Goal: Check status: Check status

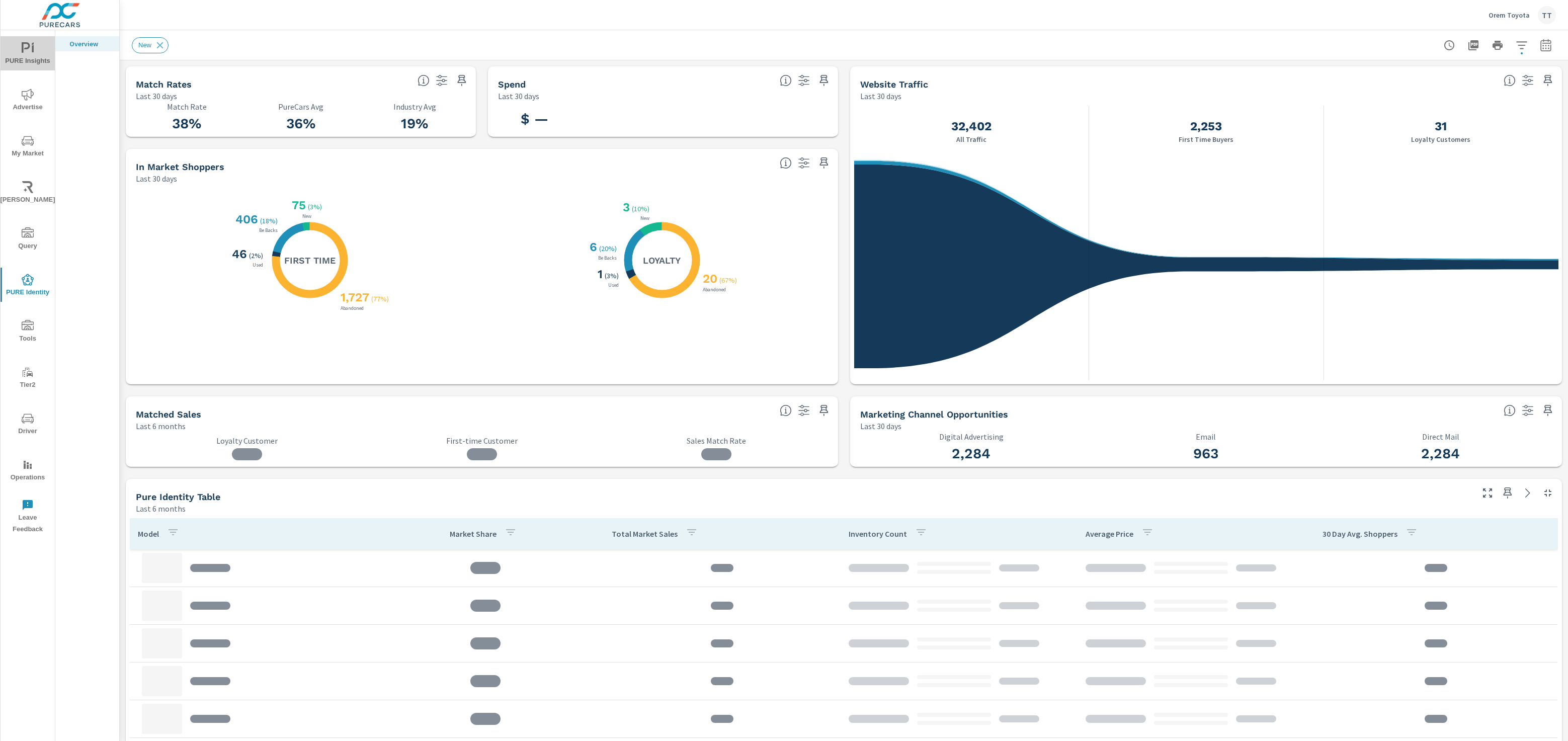
click at [30, 55] on span "PURE Insights" at bounding box center [28, 54] width 49 height 24
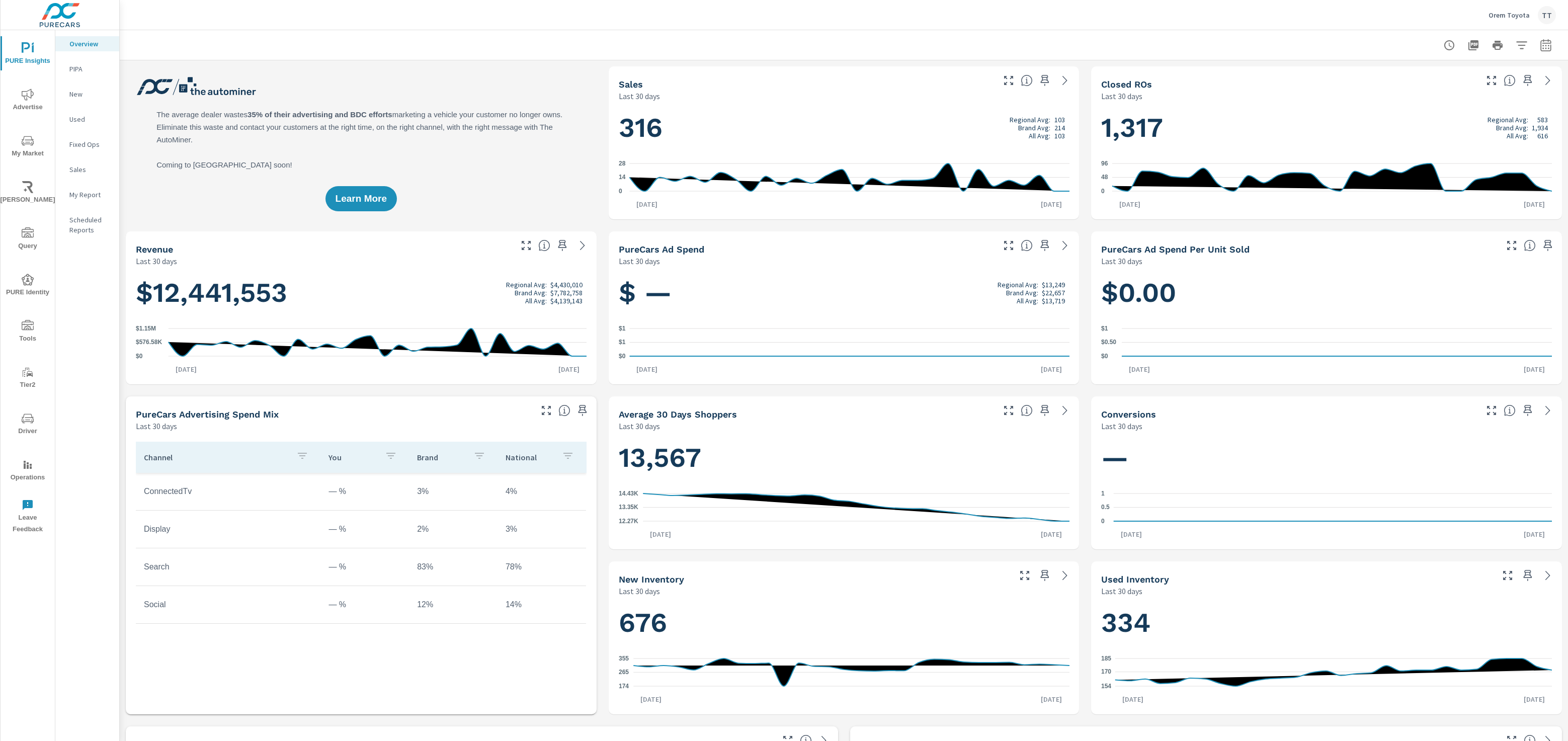
click at [22, 96] on icon "nav menu" at bounding box center [28, 94] width 12 height 12
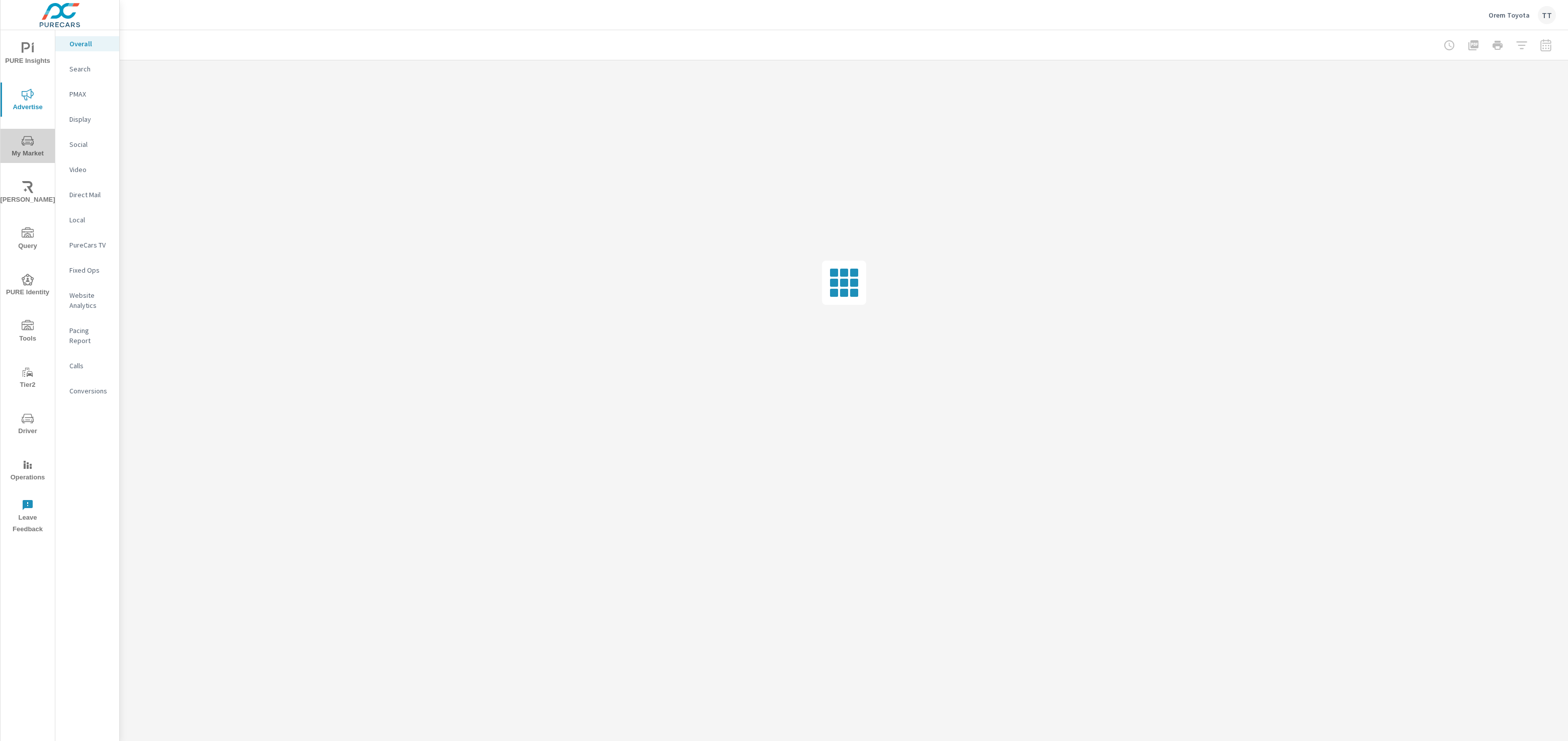
click at [28, 136] on icon "nav menu" at bounding box center [28, 140] width 12 height 10
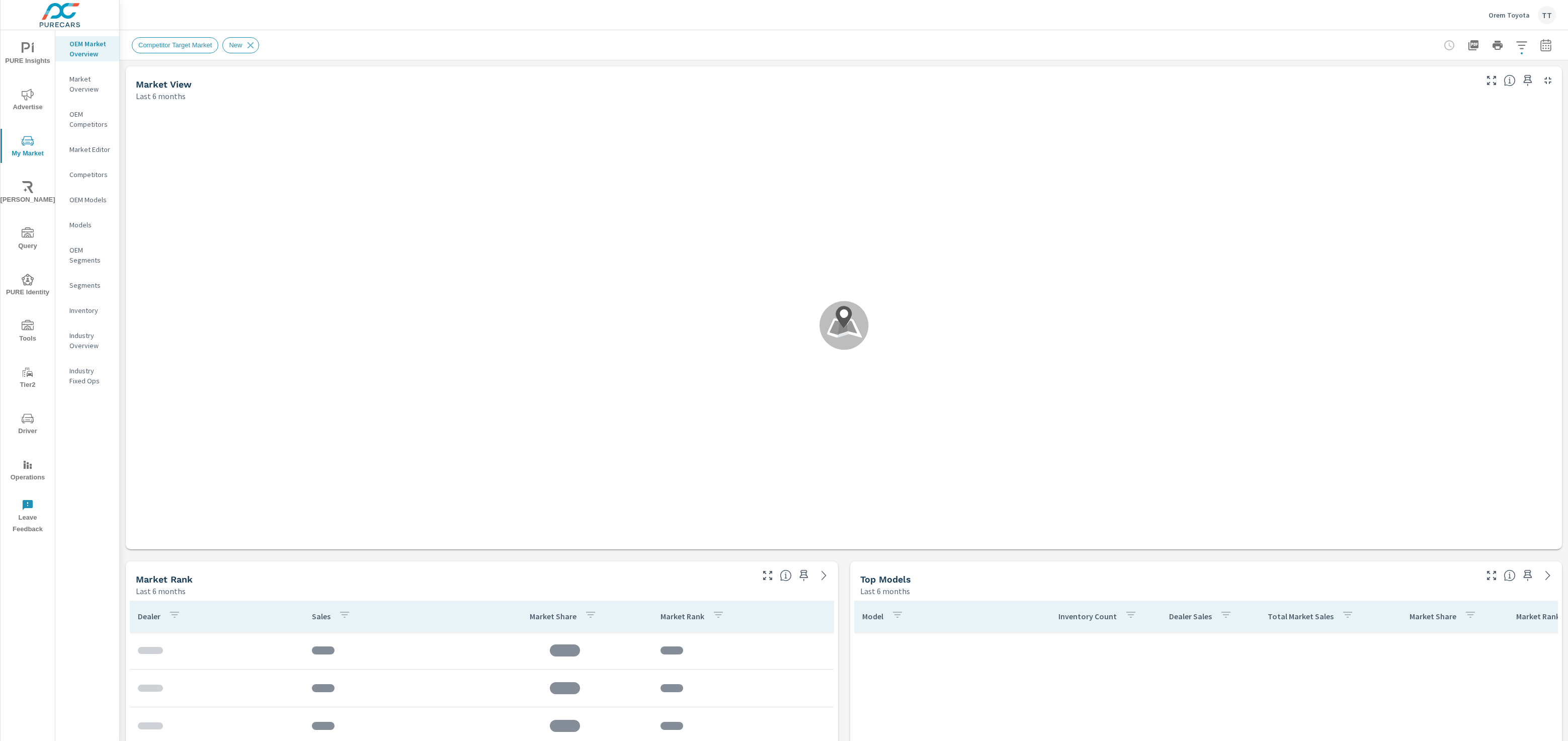
scroll to position [601, 0]
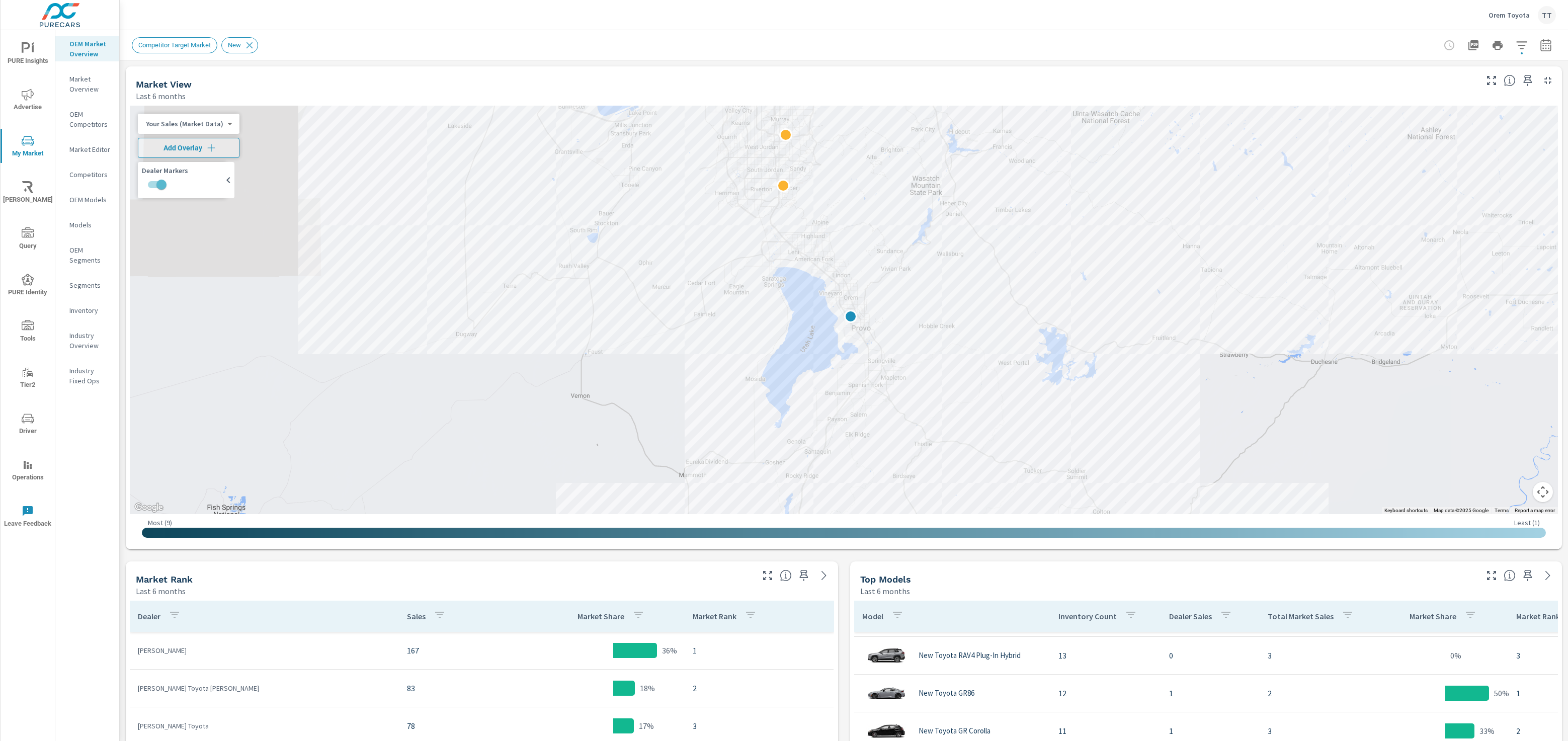
click at [1454, 42] on div at bounding box center [1497, 45] width 117 height 20
click at [1471, 41] on icon "button" at bounding box center [1473, 45] width 10 height 10
click at [28, 53] on icon "nav menu" at bounding box center [28, 48] width 12 height 12
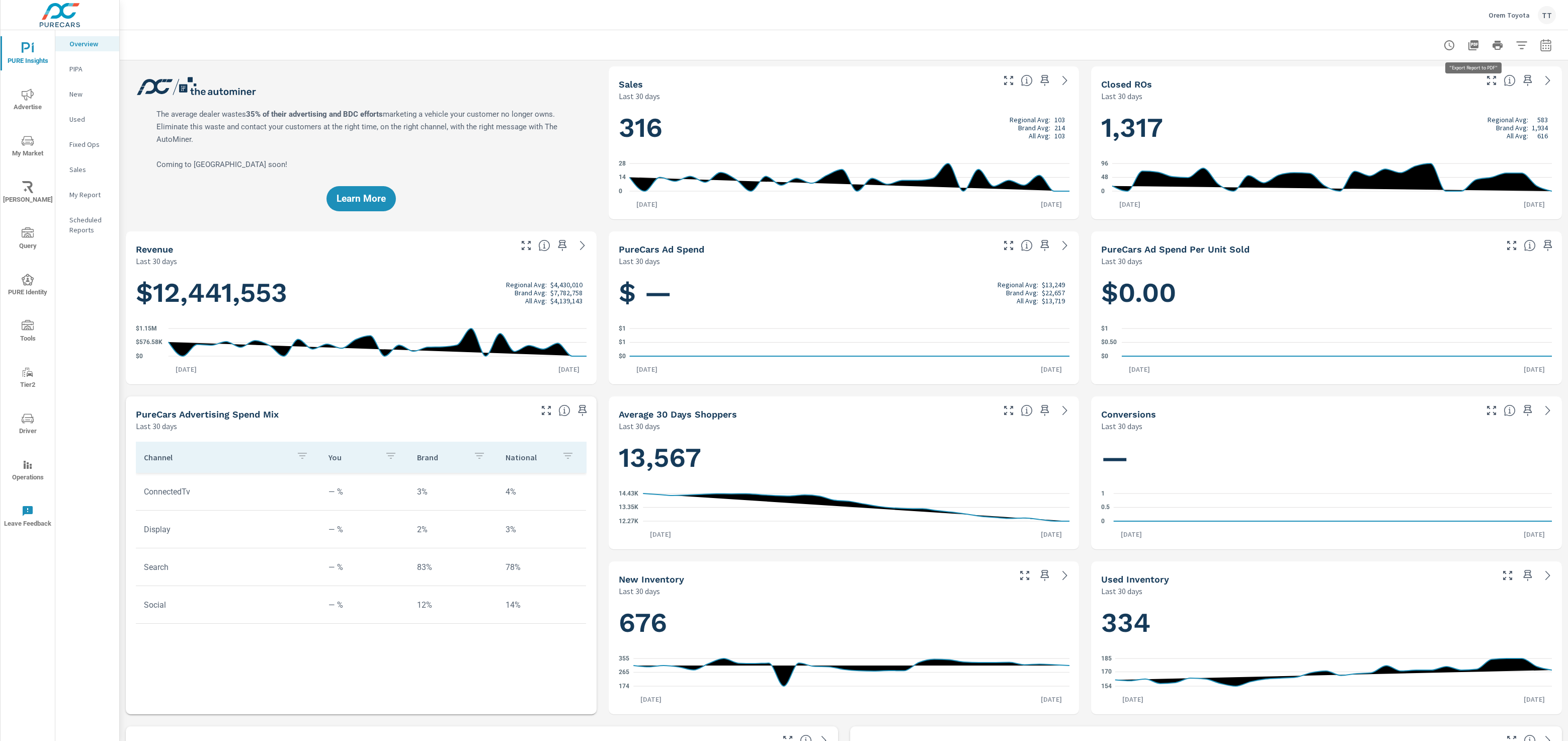
click at [1479, 45] on icon "button" at bounding box center [1473, 45] width 12 height 12
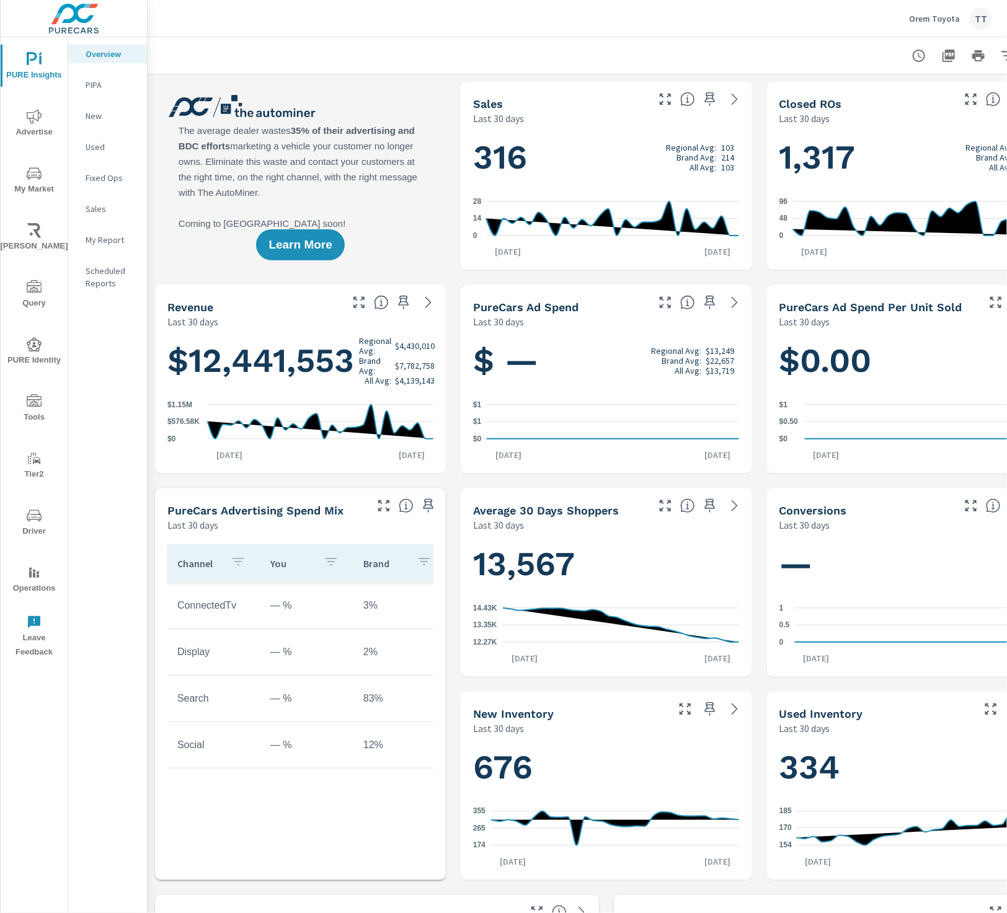
drag, startPoint x: 753, startPoint y: 223, endPoint x: 902, endPoint y: 84, distance: 203.9
click at [980, 11] on div "TT" at bounding box center [980, 18] width 22 height 22
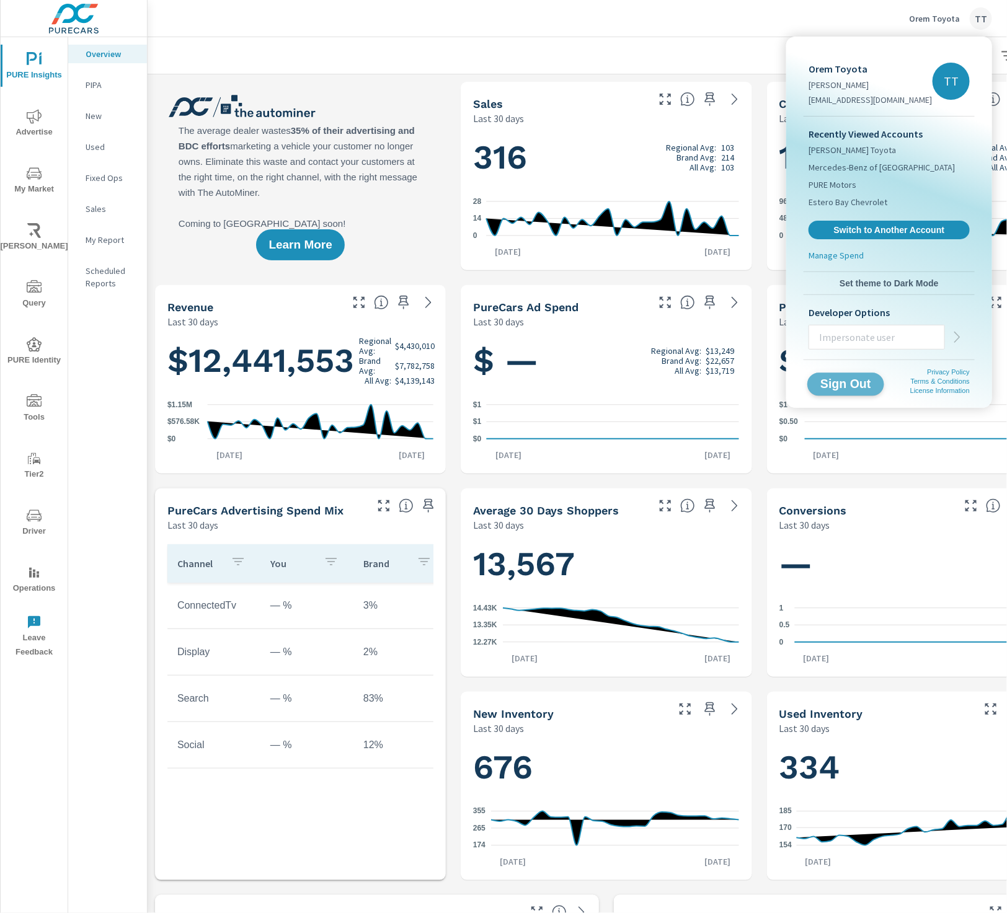
click at [833, 378] on span "Sign Out" at bounding box center [846, 384] width 56 height 12
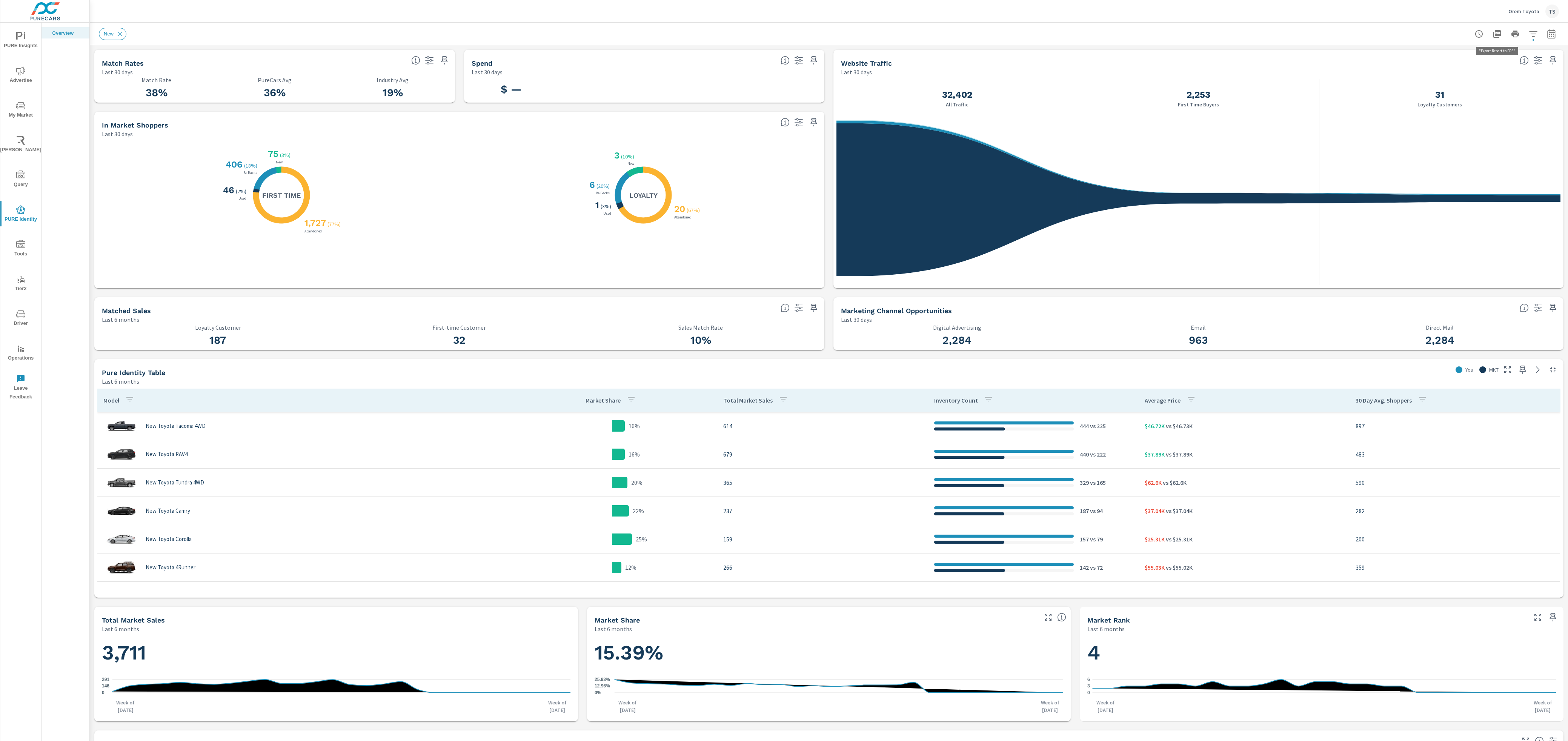
click at [1175, 31] on icon "button" at bounding box center [1497, 34] width 7 height 7
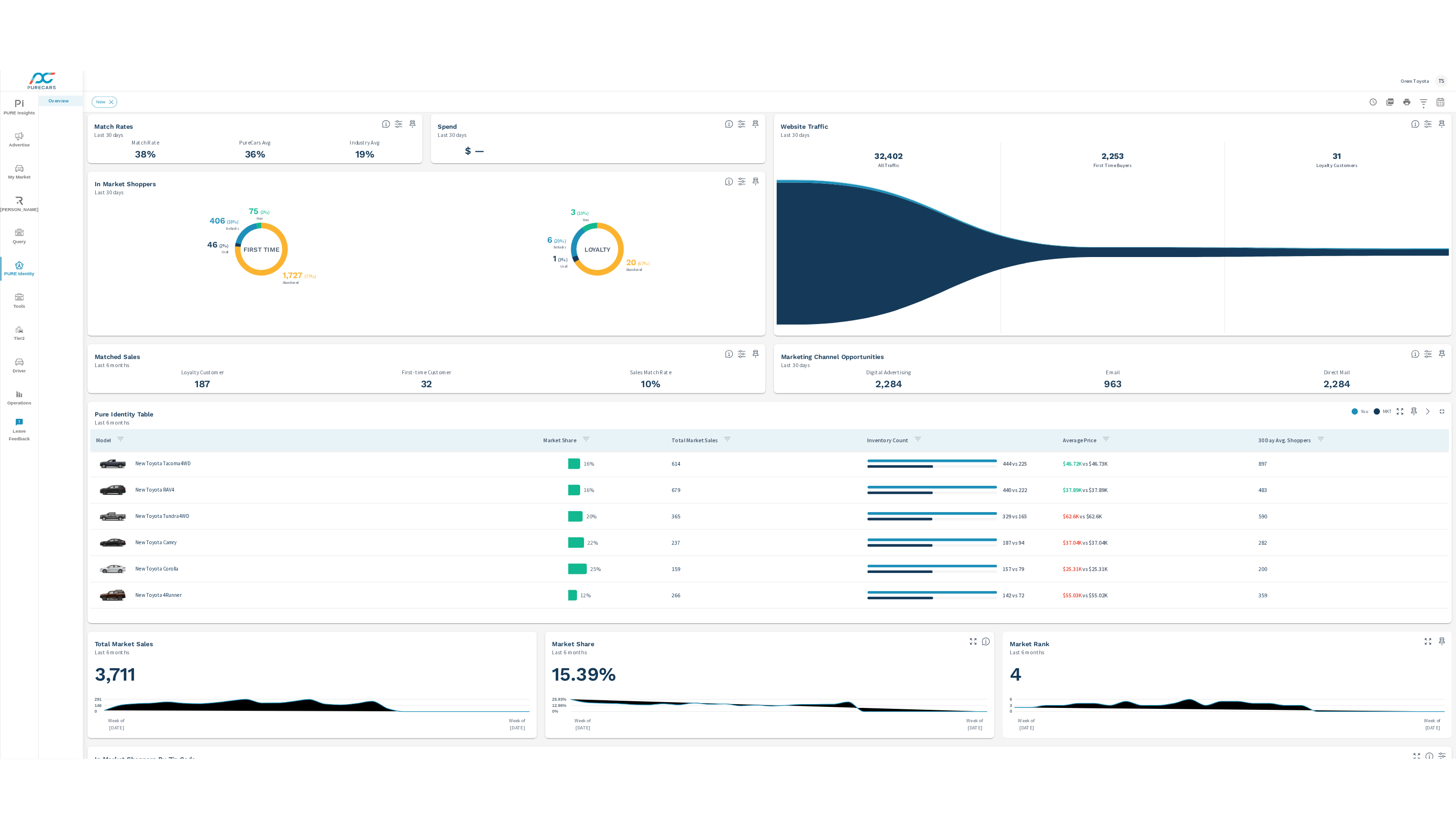
scroll to position [4, 0]
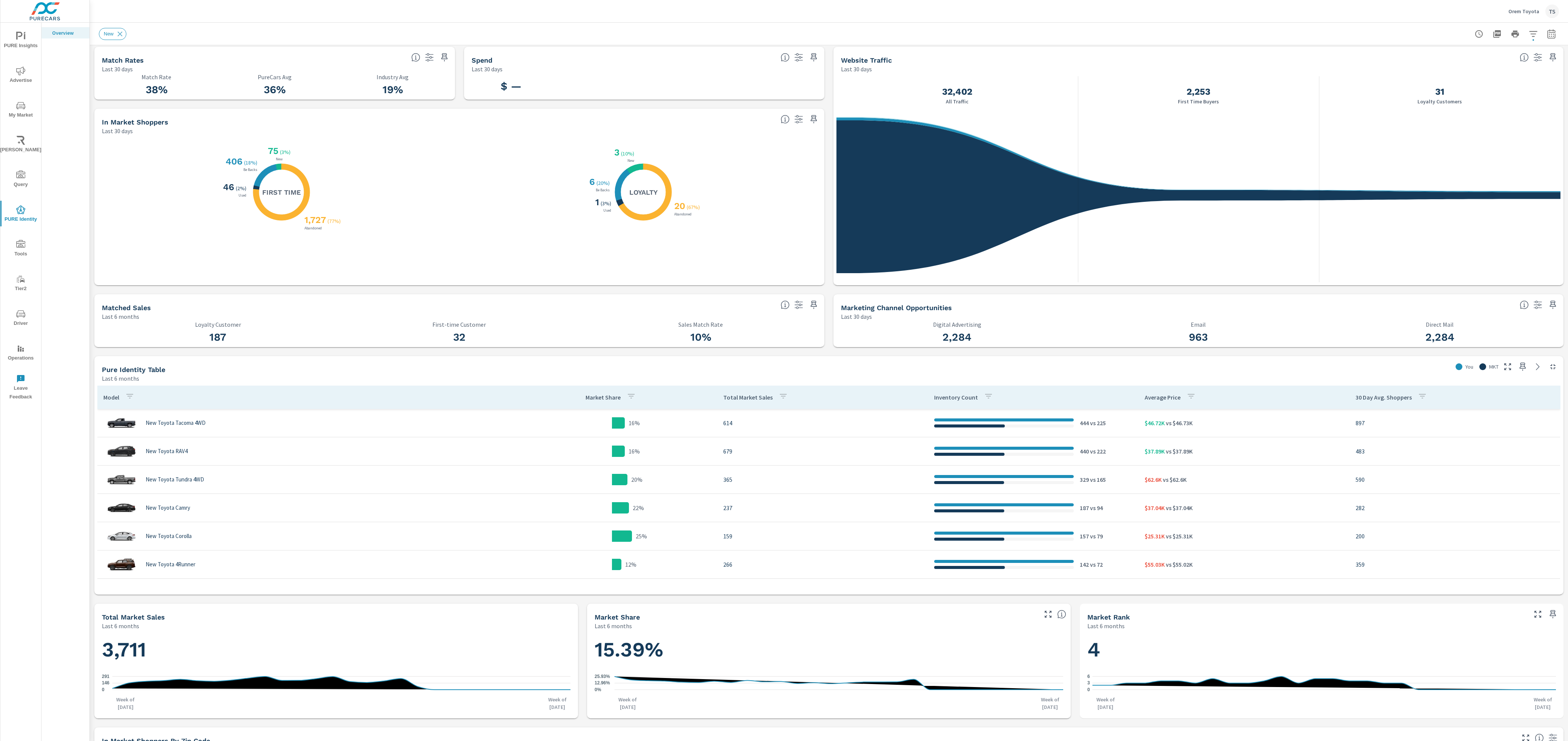
click at [29, 43] on span "PURE Insights" at bounding box center [21, 41] width 37 height 18
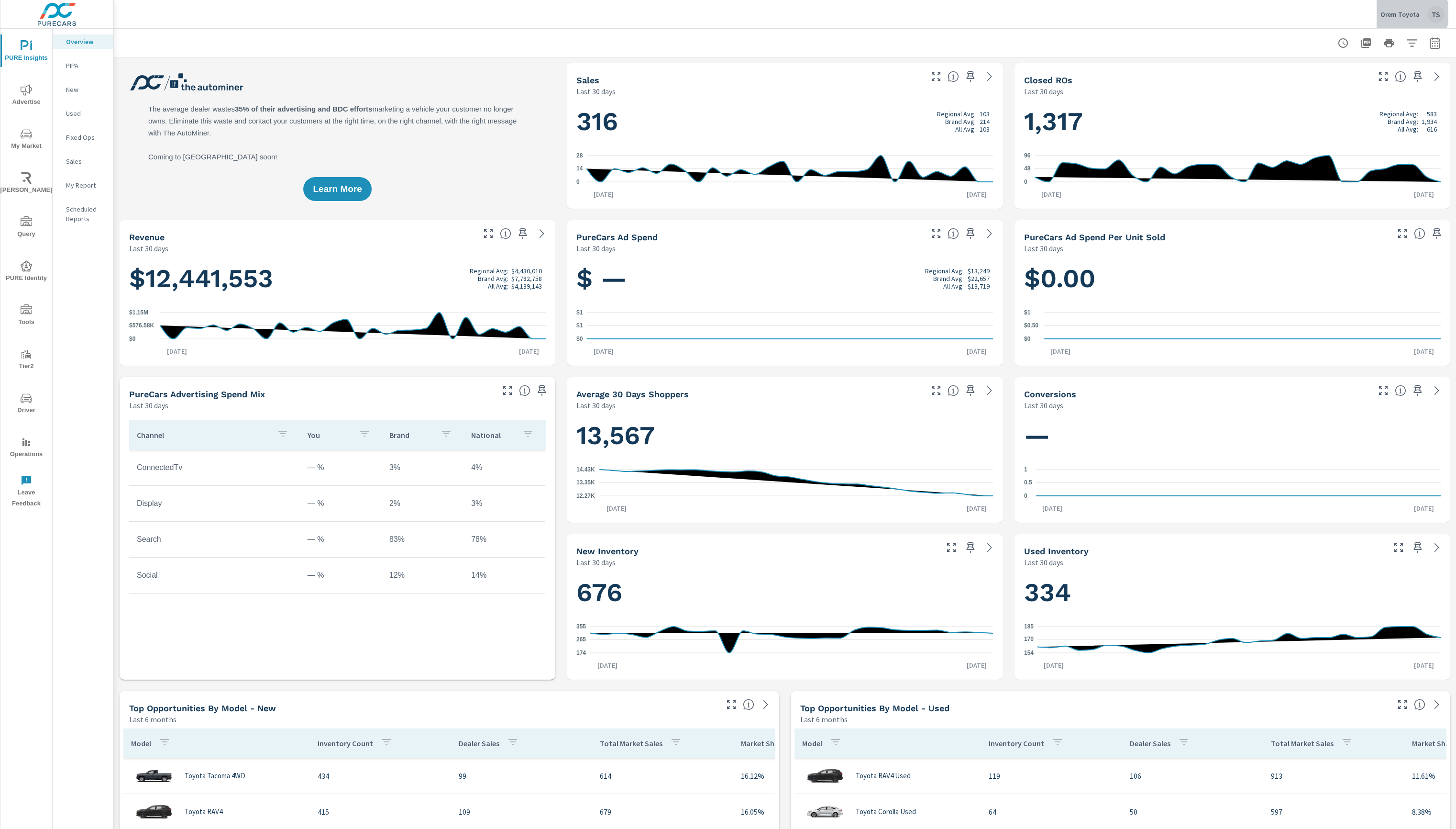
click at [1407, 13] on p "Orem Toyota" at bounding box center [1400, 14] width 39 height 8
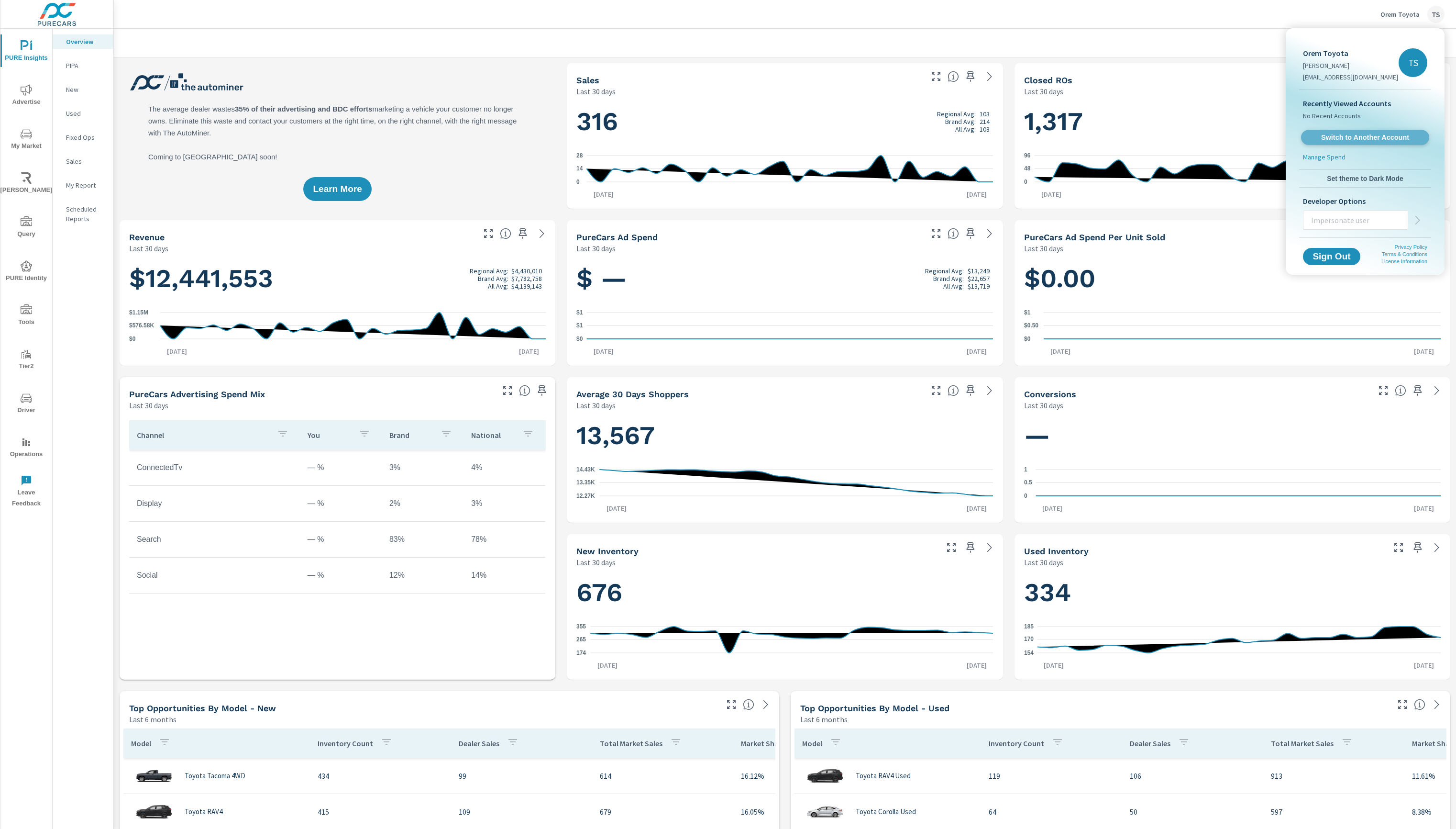
click at [1362, 141] on span "Switch to Another Account" at bounding box center [1365, 137] width 117 height 9
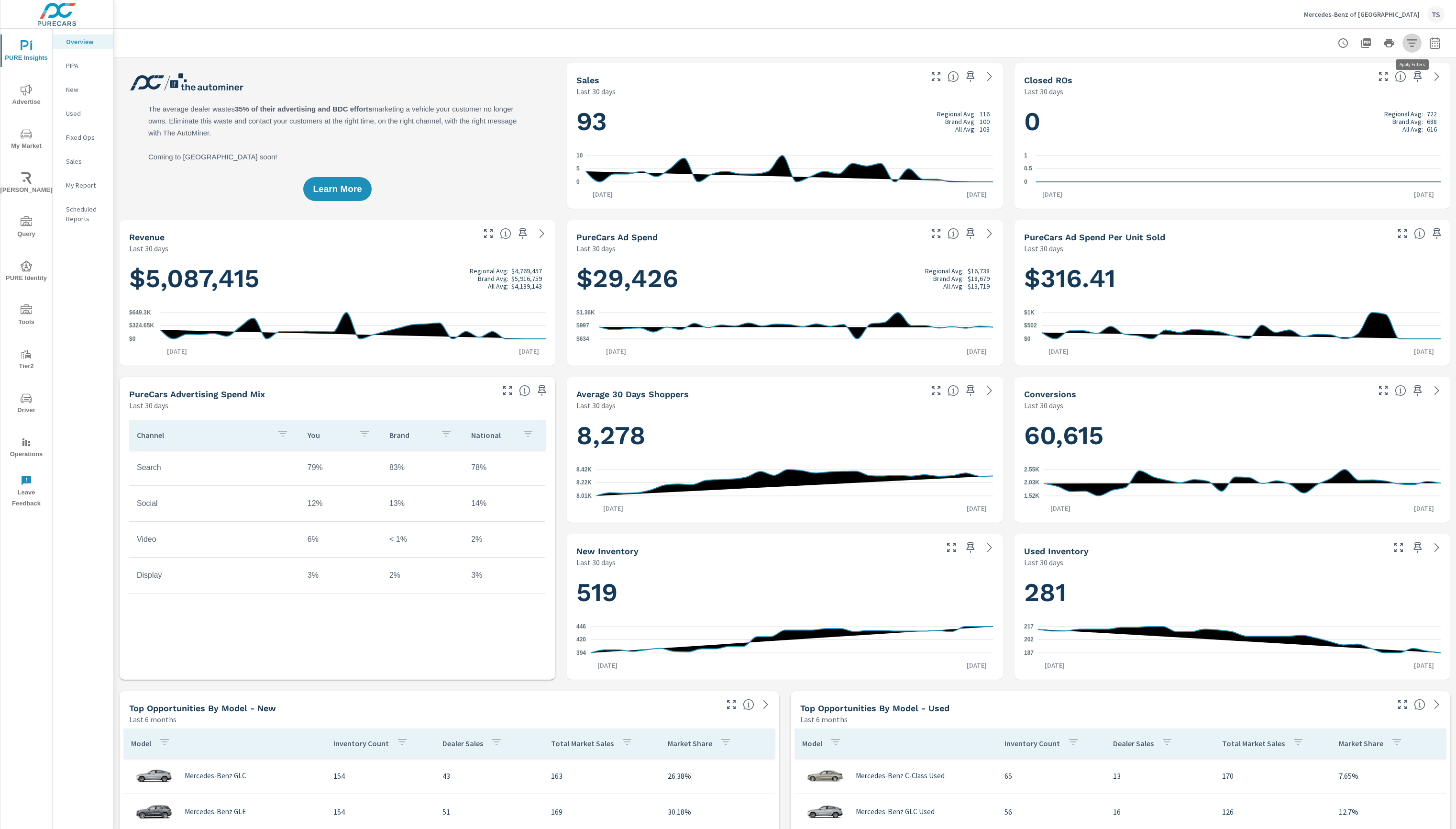
click at [1410, 37] on icon "button" at bounding box center [1411, 42] width 12 height 12
click at [1440, 46] on div at bounding box center [728, 414] width 1456 height 829
click at [1434, 46] on icon "button" at bounding box center [1434, 42] width 12 height 12
click at [1378, 79] on select "Custom [DATE] Last week Last 7 days Last 14 days Last 30 days Last 45 days Last…" at bounding box center [1358, 83] width 96 height 19
click at [1310, 73] on select "Custom [DATE] Last week Last 7 days Last 14 days Last 30 days Last 45 days Last…" at bounding box center [1358, 83] width 96 height 19
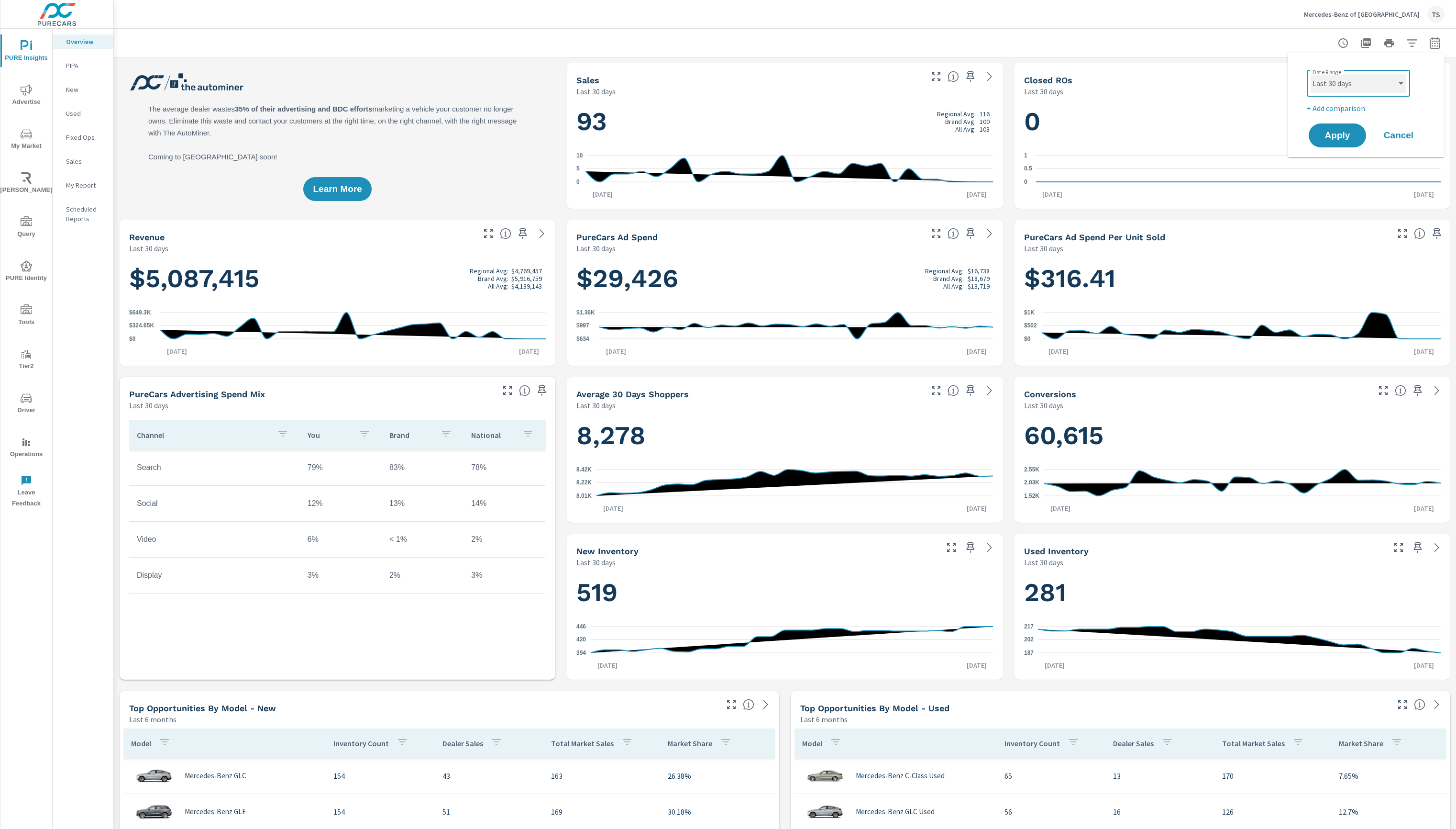
select select "Month to date"
click at [1345, 134] on span "Apply" at bounding box center [1337, 136] width 39 height 9
